Goal: Task Accomplishment & Management: Complete application form

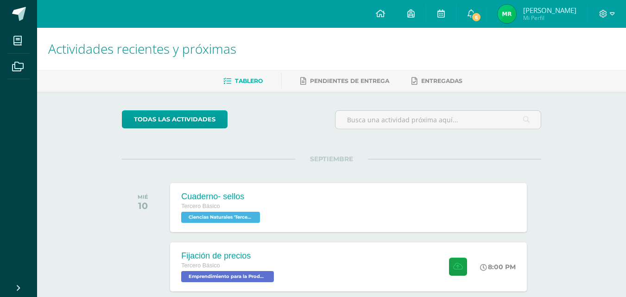
click at [474, 12] on span "6" at bounding box center [476, 17] width 10 height 10
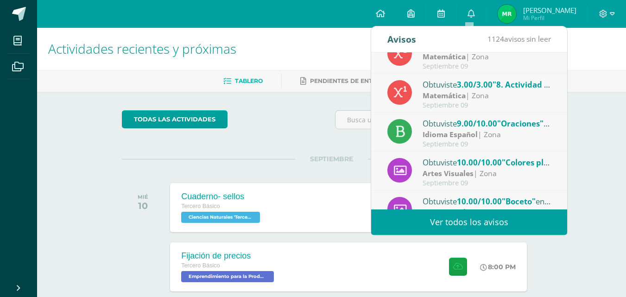
scroll to position [20, 0]
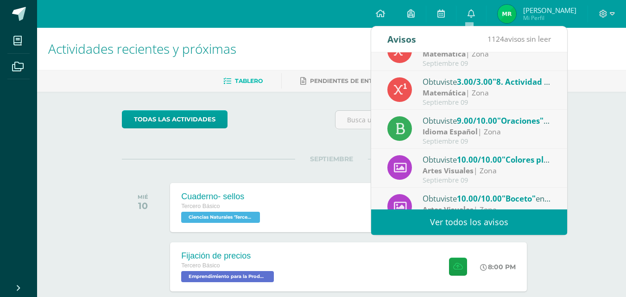
drag, startPoint x: 560, startPoint y: 97, endPoint x: 562, endPoint y: 107, distance: 9.4
click at [562, 107] on div "Obtuviste 10.00/10.00 "7. Laboratorio No. 2 - Grafica , pendiente, y ecuación d…" at bounding box center [469, 130] width 196 height 157
click at [514, 134] on div "Idioma Español | Zona" at bounding box center [487, 131] width 129 height 11
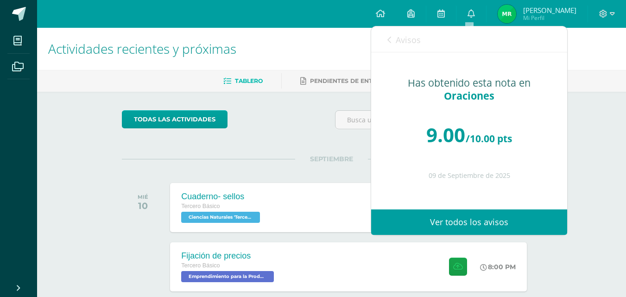
click at [391, 37] on icon at bounding box center [389, 39] width 4 height 7
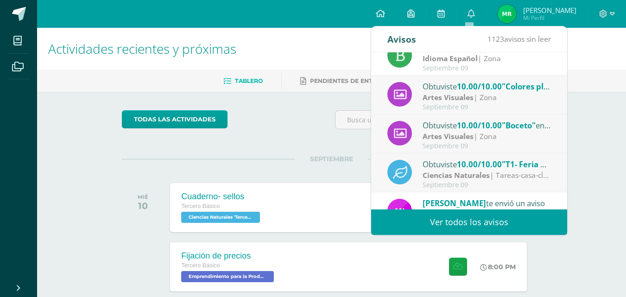
scroll to position [93, 0]
click at [498, 100] on div "Artes Visuales | Zona" at bounding box center [487, 98] width 129 height 11
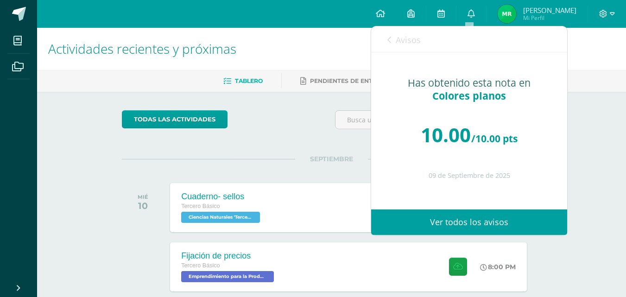
click at [393, 37] on link "Avisos" at bounding box center [403, 39] width 33 height 26
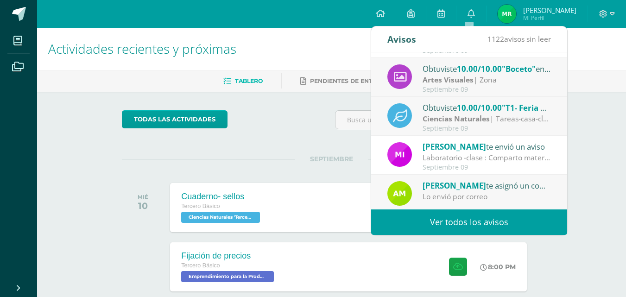
scroll to position [154, 0]
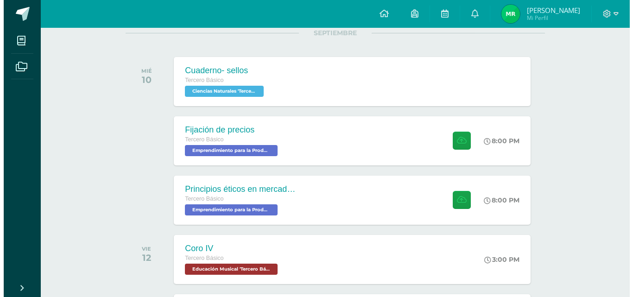
scroll to position [116, 0]
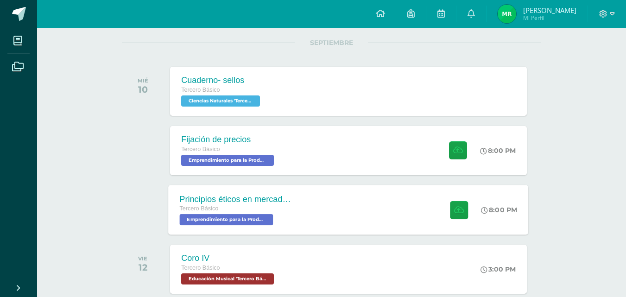
click at [316, 221] on div "Principios éticos en mercadotecnia y publicidad Tercero Básico Emprendimiento p…" at bounding box center [349, 210] width 360 height 50
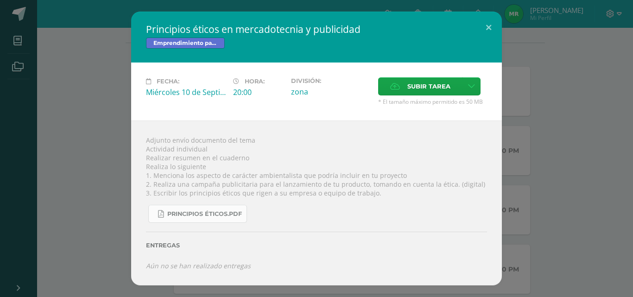
click at [210, 216] on span "Principios éticos.pdf" at bounding box center [204, 213] width 75 height 7
click at [213, 214] on span "Principios éticos.pdf" at bounding box center [204, 213] width 75 height 7
drag, startPoint x: 144, startPoint y: 157, endPoint x: 200, endPoint y: 159, distance: 56.1
click at [200, 159] on div "Adjunto envío documento del tema Actividad individual Realizar resumen en el cu…" at bounding box center [316, 202] width 371 height 164
copy div "Realizar resumen"
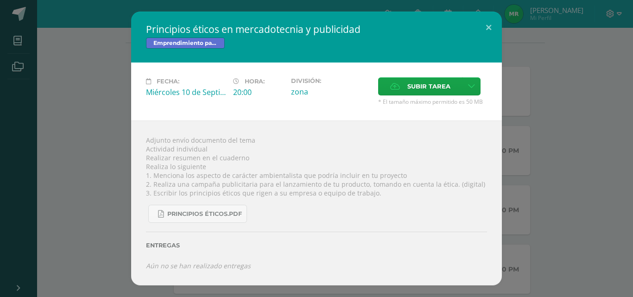
click at [283, 198] on div "Principios éticos.pdf" at bounding box center [316, 209] width 341 height 25
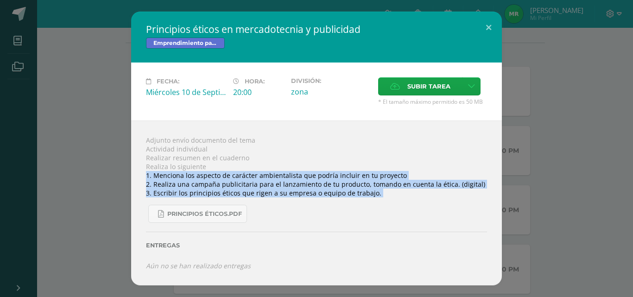
drag, startPoint x: 143, startPoint y: 173, endPoint x: 389, endPoint y: 201, distance: 247.5
click at [389, 201] on div "Adjunto envío documento del tema Actividad individual Realizar resumen en el cu…" at bounding box center [316, 202] width 371 height 164
copy div "1. Menciona los aspecto de carácter ambientalista que podría incluir en tu proy…"
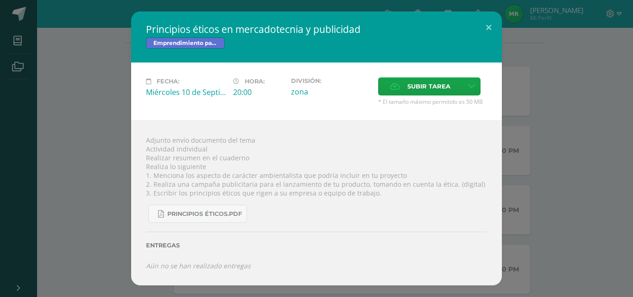
click at [300, 133] on div "Adjunto envío documento del tema Actividad individual Realizar resumen en el cu…" at bounding box center [316, 202] width 371 height 164
click at [558, 207] on div "Principios éticos en mercadotecnia y publicidad Emprendimiento para la Producti…" at bounding box center [316, 148] width 625 height 273
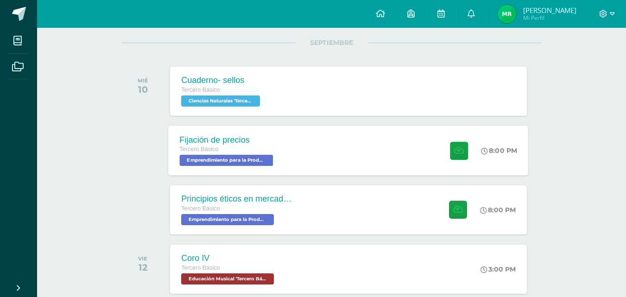
click at [396, 131] on div "Fijación de precios Tercero Básico Emprendimiento para la Productividad 'Tercer…" at bounding box center [349, 151] width 360 height 50
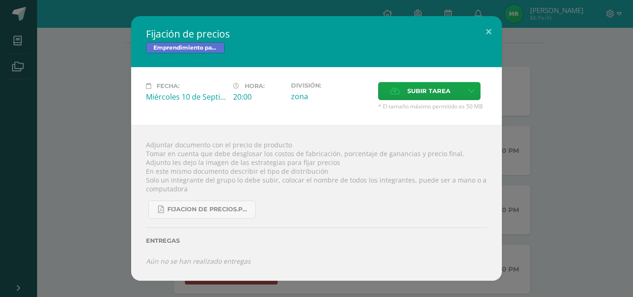
click at [484, 163] on div "Adjuntar documento con el precio de producto Tomar en cuenta que debe desglosar…" at bounding box center [316, 203] width 371 height 156
click at [557, 167] on div "Fijación de precios Emprendimiento para la Productividad Fecha: Miércoles 10 de…" at bounding box center [316, 148] width 625 height 265
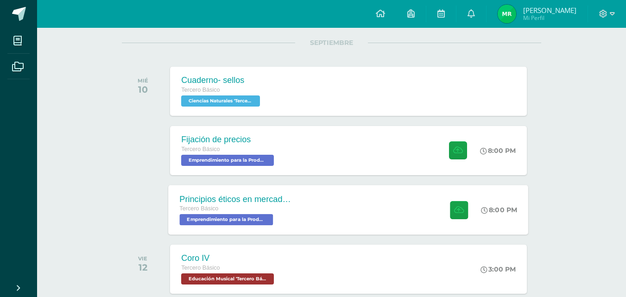
click at [401, 201] on div "Principios éticos en mercadotecnia y publicidad Tercero Básico Emprendimiento p…" at bounding box center [349, 210] width 360 height 50
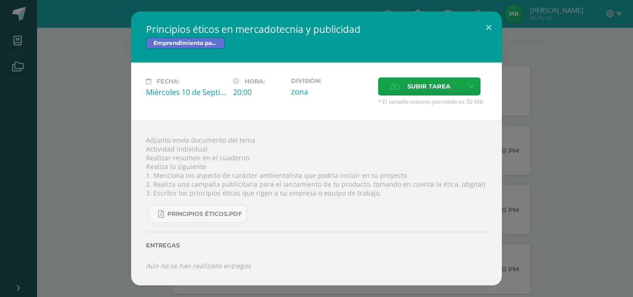
click at [163, 127] on div "Adjunto envío documento del tema Actividad individual Realizar resumen en el cu…" at bounding box center [316, 202] width 371 height 164
click at [98, 110] on div "Principios éticos en mercadotecnia y publicidad Emprendimiento para la Producti…" at bounding box center [316, 148] width 625 height 273
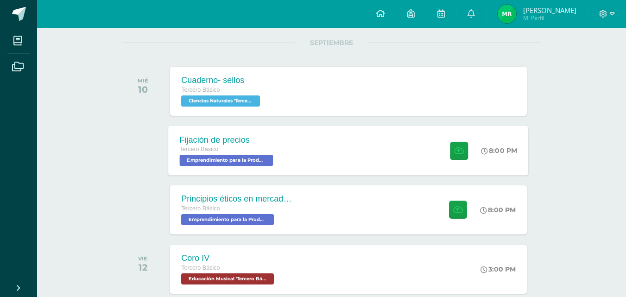
click at [307, 145] on div "Fijación de precios Tercero Básico Emprendimiento para la Productividad 'Tercer…" at bounding box center [349, 151] width 360 height 50
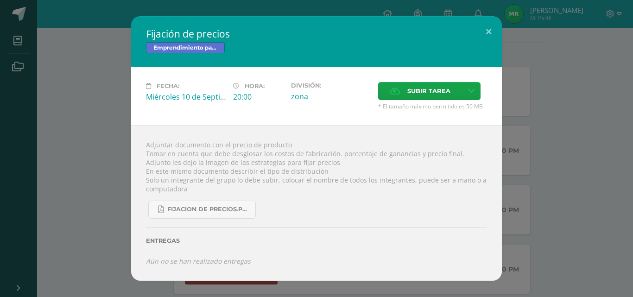
click at [553, 169] on div "Fijación de precios Emprendimiento para la Productividad Fecha: Miércoles 10 de…" at bounding box center [316, 148] width 625 height 265
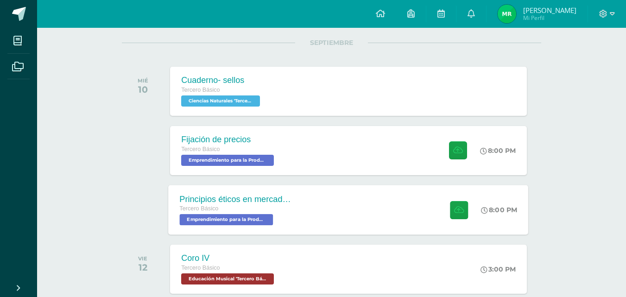
click at [356, 210] on div "Principios éticos en mercadotecnia y publicidad Tercero Básico Emprendimiento p…" at bounding box center [349, 210] width 360 height 50
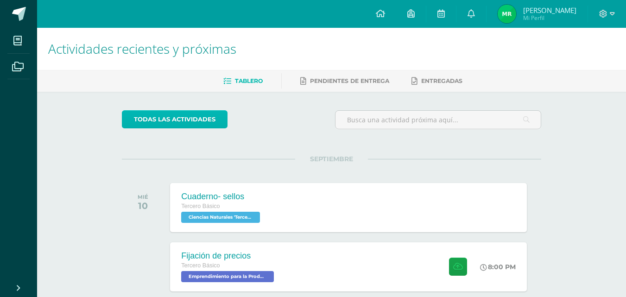
click at [193, 120] on link "todas las Actividades" at bounding box center [175, 119] width 106 height 18
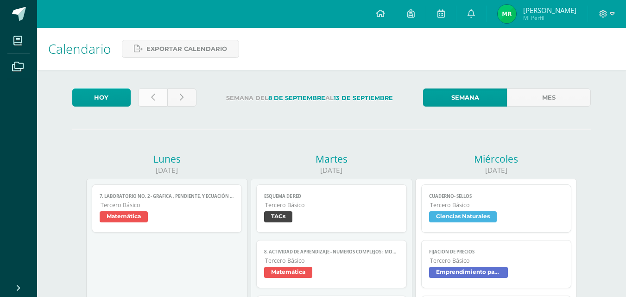
click at [150, 92] on link at bounding box center [152, 97] width 29 height 18
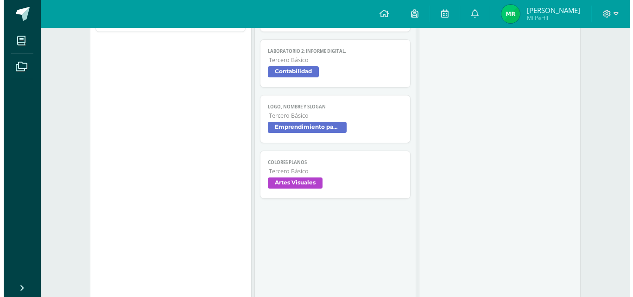
scroll to position [267, 0]
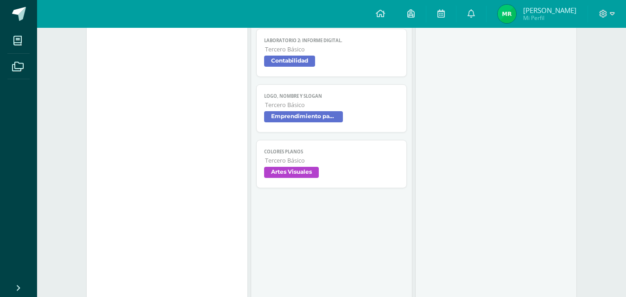
click at [365, 115] on span "Emprendimiento para la Productividad" at bounding box center [331, 117] width 135 height 13
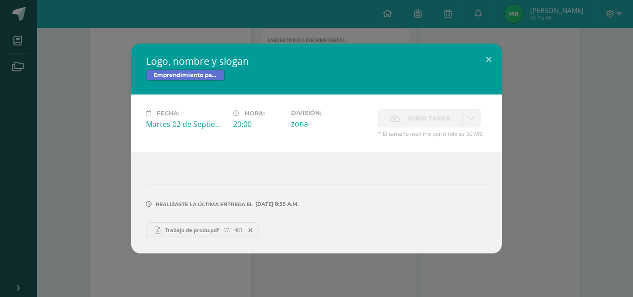
click at [193, 228] on span "Trabajo de produ.pdf" at bounding box center [191, 230] width 63 height 7
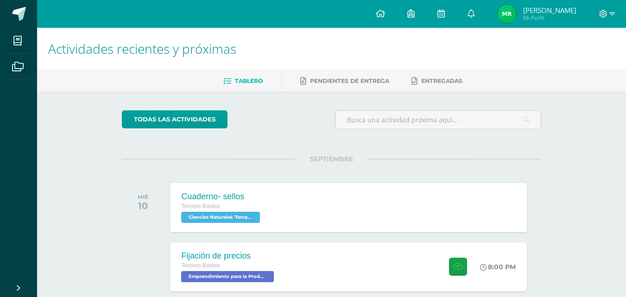
click at [589, 75] on ul "Tablero Pendientes de entrega Entregadas" at bounding box center [342, 80] width 589 height 15
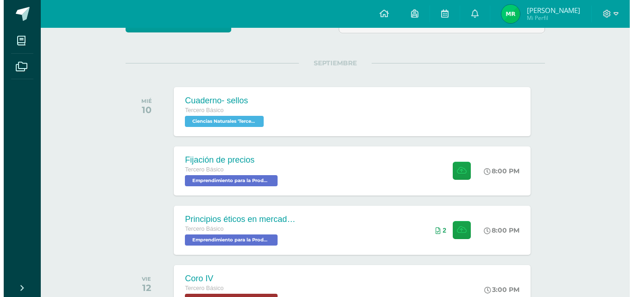
scroll to position [146, 0]
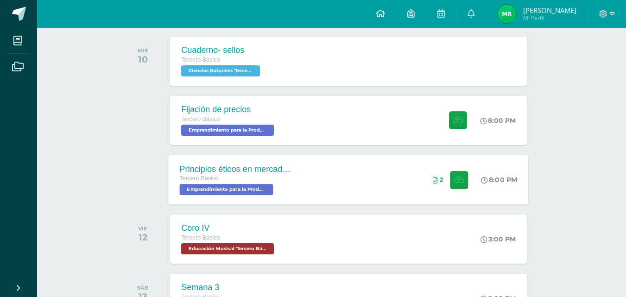
click at [398, 182] on div "Principios éticos en mercadotecnia y publicidad Tercero Básico Emprendimiento p…" at bounding box center [349, 180] width 360 height 50
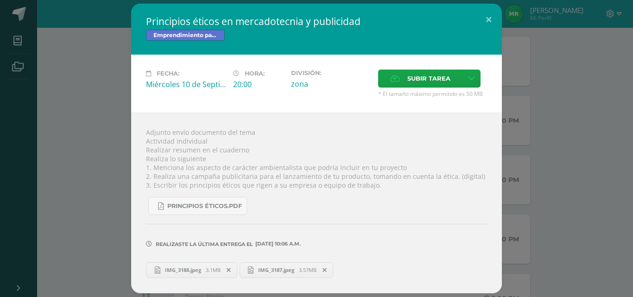
click at [424, 64] on div "Fecha: [DATE] Hora: 20:00 División: zona Subir tarea" at bounding box center [316, 84] width 371 height 58
click at [419, 76] on span "Subir tarea" at bounding box center [428, 78] width 43 height 17
click at [0, 0] on input "Subir tarea" at bounding box center [0, 0] width 0 height 0
